Goal: Task Accomplishment & Management: Complete application form

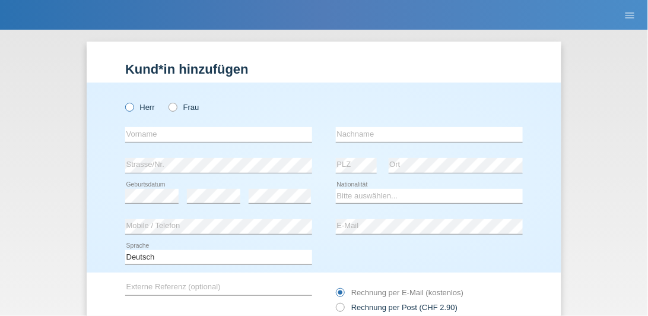
click at [123, 101] on icon at bounding box center [123, 101] width 0 height 0
click at [126, 106] on input "Herr" at bounding box center [129, 107] width 8 height 8
radio input "true"
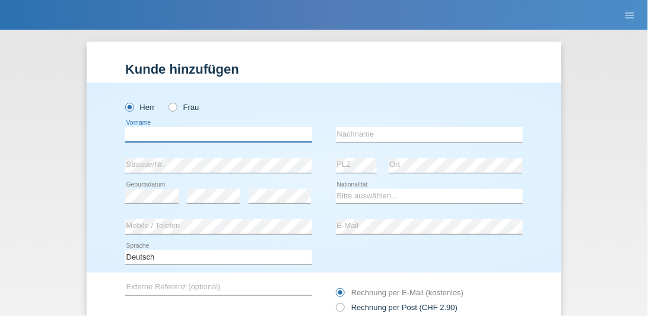
click at [144, 137] on input "text" at bounding box center [218, 134] width 187 height 15
type input "Marcel"
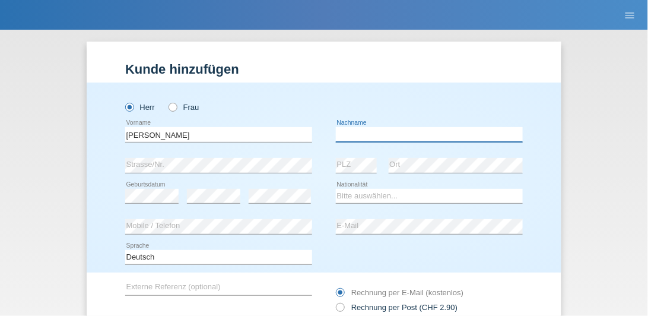
click at [355, 136] on input "text" at bounding box center [429, 134] width 187 height 15
type input "[PERSON_NAME]"
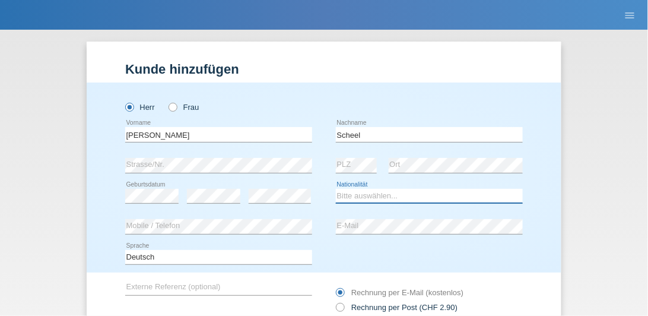
click at [355, 197] on select "Bitte auswählen... Schweiz Deutschland Liechtenstein Österreich ------------ Af…" at bounding box center [429, 196] width 187 height 14
select select "DE"
click at [336, 189] on select "Bitte auswählen... Schweiz Deutschland Liechtenstein Österreich ------------ Af…" at bounding box center [429, 196] width 187 height 14
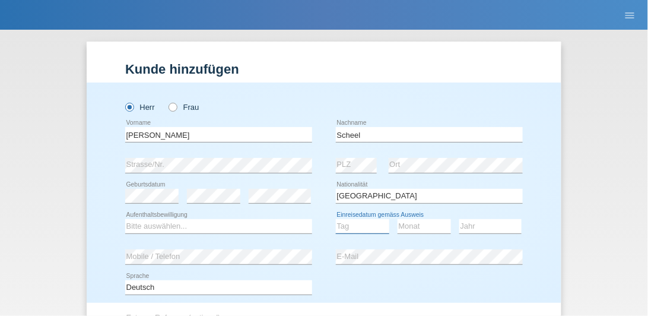
click at [350, 221] on select "Tag 01 02 03 04 05 06 07 08 09 10 11" at bounding box center [362, 226] width 53 height 14
select select "26"
click at [336, 219] on select "Tag 01 02 03 04 05 06 07 08 09 10 11" at bounding box center [362, 226] width 53 height 14
click at [401, 222] on select "Monat 01 02 03 04 05 06 07 08 09 10 11" at bounding box center [424, 226] width 53 height 14
select select "01"
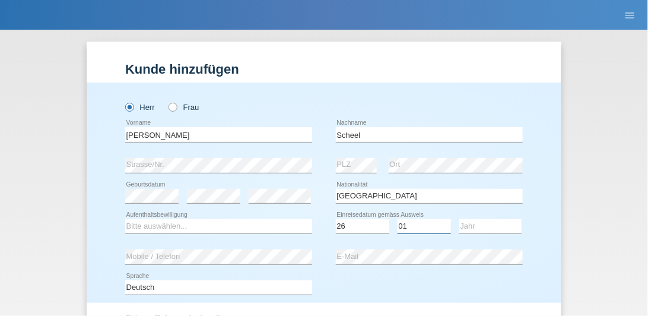
click at [398, 219] on select "Monat 01 02 03 04 05 06 07 08 09 10 11" at bounding box center [424, 226] width 53 height 14
click at [461, 222] on select "Jahr 2025 2024 2023 2022 2021 2020 2019 2018 2017 2016 2015 2014 2013 2012 2011…" at bounding box center [491, 226] width 62 height 14
select select "2009"
click at [460, 219] on select "Jahr 2025 2024 2023 2022 2021 2020 2019 2018 2017 2016 2015 2014 2013 2012 2011…" at bounding box center [491, 226] width 62 height 14
click at [369, 262] on div "error E-Mail" at bounding box center [429, 256] width 187 height 15
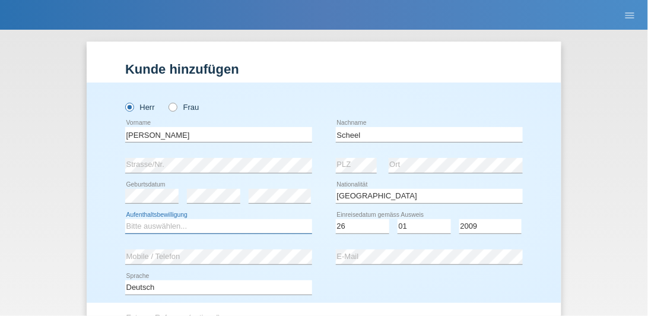
click at [227, 226] on select "Bitte auswählen... C B B - Flüchtlingsstatus Andere" at bounding box center [218, 226] width 187 height 14
select select "C"
click at [125, 219] on select "Bitte auswählen... C B B - Flüchtlingsstatus Andere" at bounding box center [218, 226] width 187 height 14
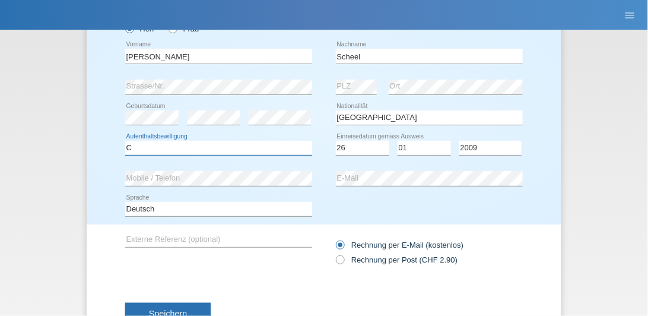
scroll to position [102, 0]
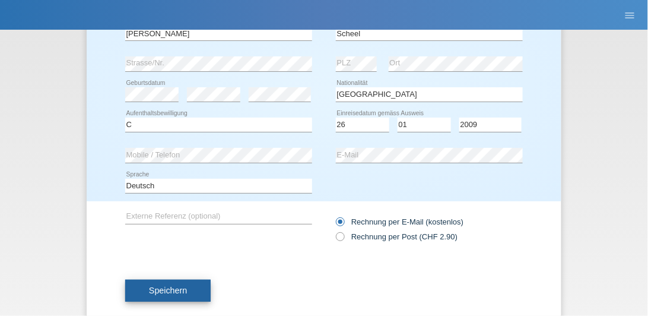
click at [170, 286] on span "Speichern" at bounding box center [168, 290] width 38 height 9
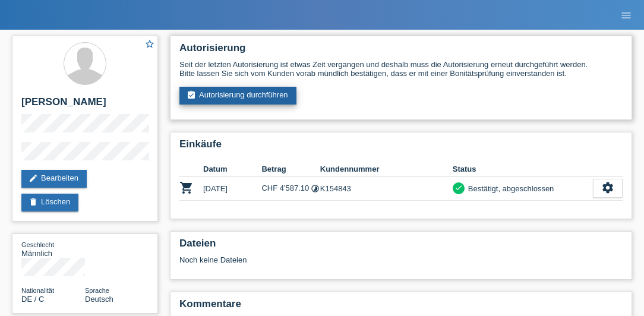
click at [237, 99] on link "assignment_turned_in Autorisierung durchführen" at bounding box center [237, 96] width 117 height 18
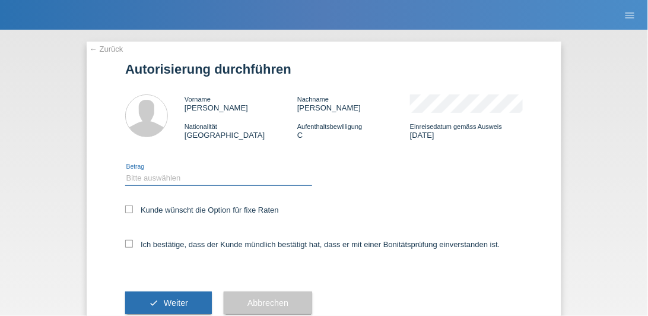
click at [147, 180] on select "Bitte auswählen CHF 1.00 - CHF 499.00 CHF 500.00 - CHF 1'999.00 CHF 2'000.00 - …" at bounding box center [218, 178] width 187 height 14
select select "3"
click at [125, 172] on select "Bitte auswählen CHF 1.00 - CHF 499.00 CHF 500.00 - CHF 1'999.00 CHF 2'000.00 - …" at bounding box center [218, 178] width 187 height 14
click at [128, 210] on icon at bounding box center [129, 209] width 8 height 8
click at [128, 210] on input "Kunde wünscht die Option für fixe Raten" at bounding box center [129, 209] width 8 height 8
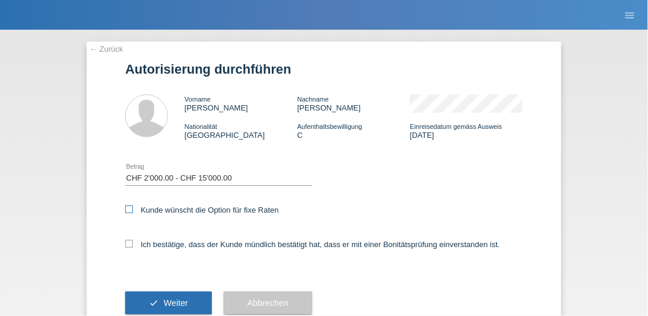
checkbox input "true"
click at [129, 241] on icon at bounding box center [129, 244] width 8 height 8
click at [129, 241] on input "Ich bestätige, dass der Kunde mündlich bestätigt hat, dass er mit einer Bonität…" at bounding box center [129, 244] width 8 height 8
checkbox input "true"
click at [164, 304] on span "Weiter" at bounding box center [176, 302] width 24 height 9
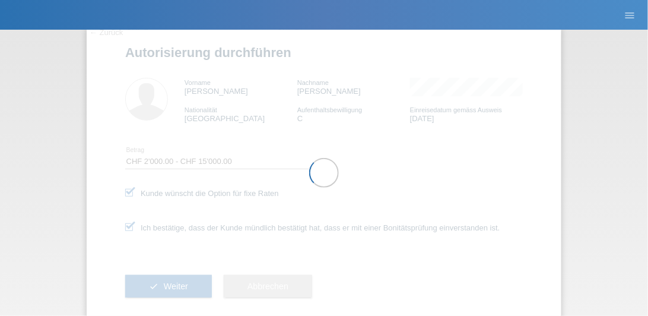
scroll to position [33, 0]
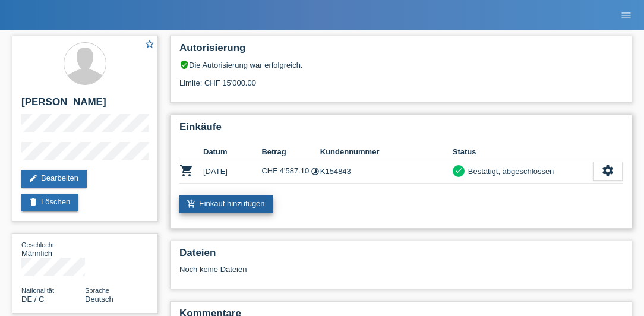
click at [220, 202] on link "add_shopping_cart Einkauf hinzufügen" at bounding box center [226, 204] width 94 height 18
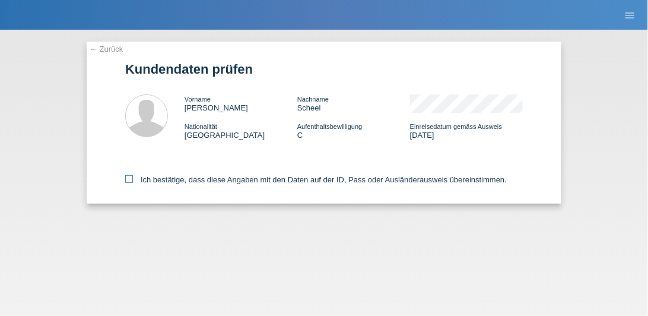
click at [126, 182] on icon at bounding box center [129, 179] width 8 height 8
click at [126, 182] on input "Ich bestätige, dass diese Angaben mit den Daten auf der ID, Pass oder Ausländer…" at bounding box center [129, 179] width 8 height 8
checkbox input "true"
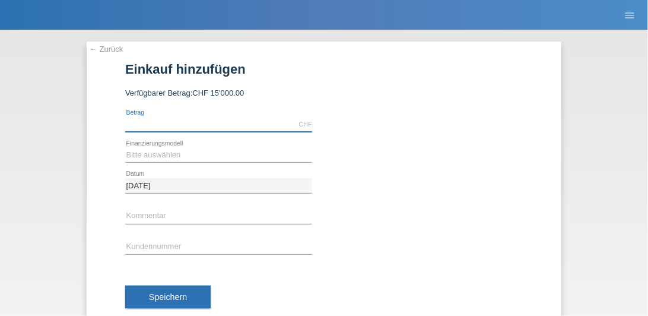
click at [167, 121] on input "text" at bounding box center [218, 124] width 187 height 15
type input "3399.00"
click at [166, 157] on select "Bitte auswählen Fixe Raten Kauf auf Rechnung mit Teilzahlungsoption" at bounding box center [218, 155] width 187 height 14
select select "77"
click at [125, 148] on select "Bitte auswählen Fixe Raten Kauf auf Rechnung mit Teilzahlungsoption" at bounding box center [218, 155] width 187 height 14
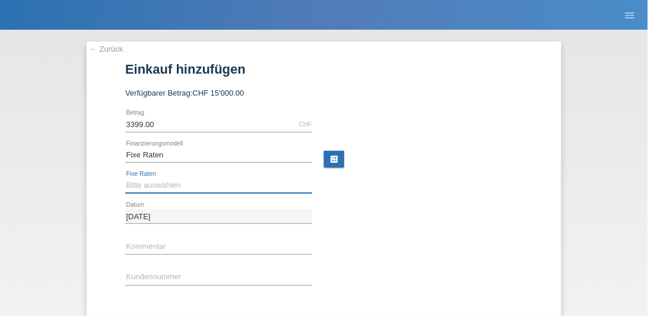
click at [159, 179] on select "Bitte auswählen 4 Raten 5 Raten 6 Raten 7 Raten 8 Raten 9 Raten 10 Raten 11 Rat…" at bounding box center [218, 185] width 187 height 14
select select "202"
click at [125, 178] on select "Bitte auswählen 4 Raten 5 Raten 6 Raten 7 Raten 8 Raten 9 Raten 10 Raten 11 Rat…" at bounding box center [218, 185] width 187 height 14
drag, startPoint x: 138, startPoint y: 284, endPoint x: 145, endPoint y: 274, distance: 11.9
click at [141, 278] on div "error Kundennummer" at bounding box center [218, 277] width 187 height 15
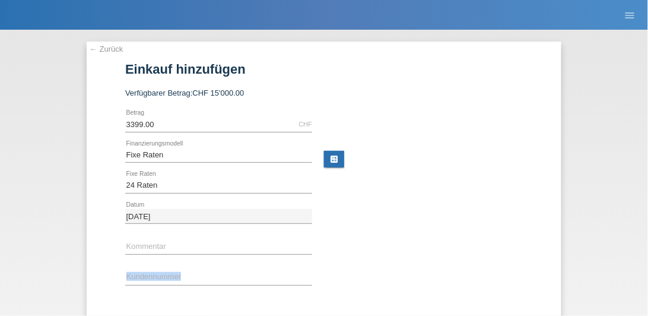
click at [231, 267] on div "error Kundennummer" at bounding box center [218, 277] width 187 height 31
click at [202, 265] on div "error Kundennummer" at bounding box center [218, 277] width 187 height 31
click at [195, 272] on input "text" at bounding box center [218, 277] width 187 height 15
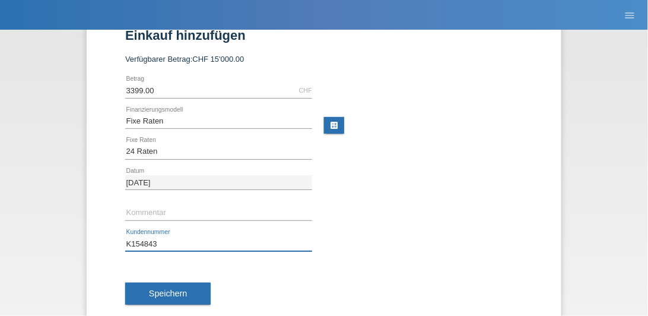
scroll to position [55, 0]
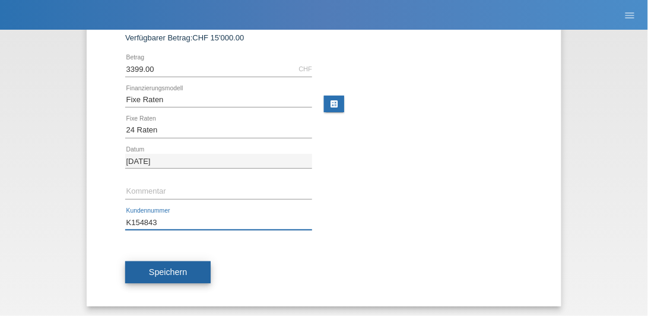
type input "K154843"
click at [196, 271] on button "Speichern" at bounding box center [167, 272] width 85 height 23
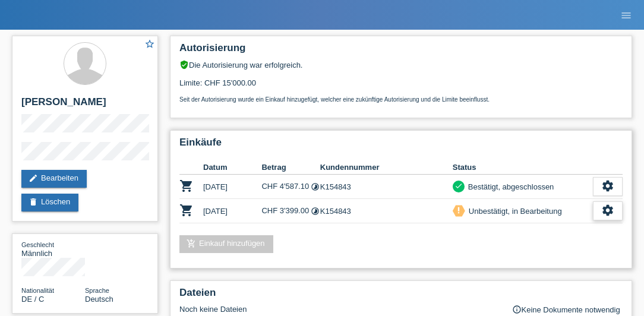
click at [601, 208] on icon "settings" at bounding box center [607, 210] width 13 height 13
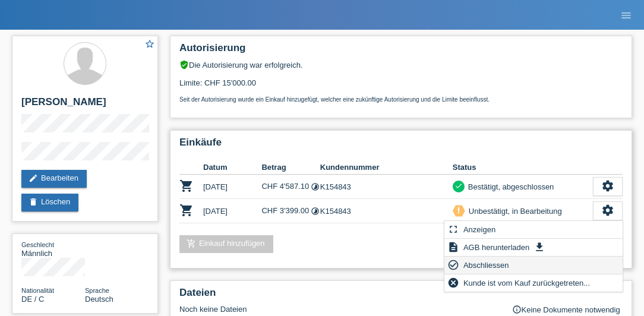
click at [496, 270] on span "Abschliessen" at bounding box center [485, 265] width 49 height 14
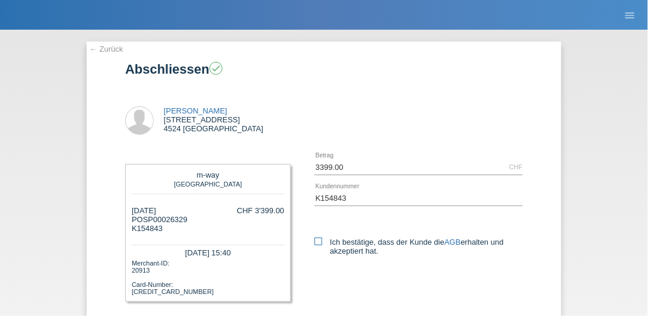
click at [318, 240] on icon at bounding box center [319, 241] width 8 height 8
click at [318, 240] on input "Ich bestätige, dass der Kunde die AGB erhalten und akzeptiert hat." at bounding box center [319, 241] width 8 height 8
checkbox input "true"
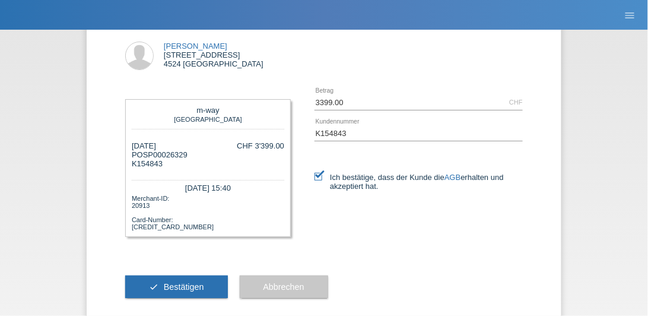
scroll to position [68, 0]
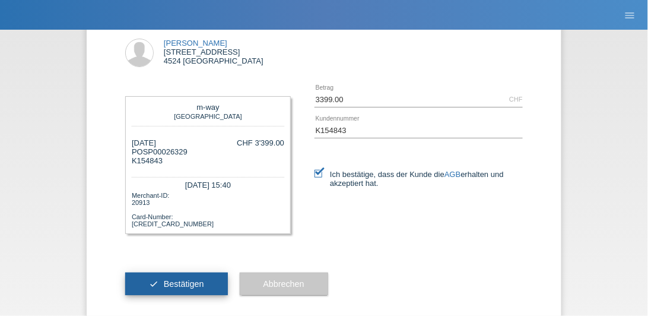
click at [207, 286] on button "check Bestätigen" at bounding box center [176, 284] width 103 height 23
